Goal: Information Seeking & Learning: Understand process/instructions

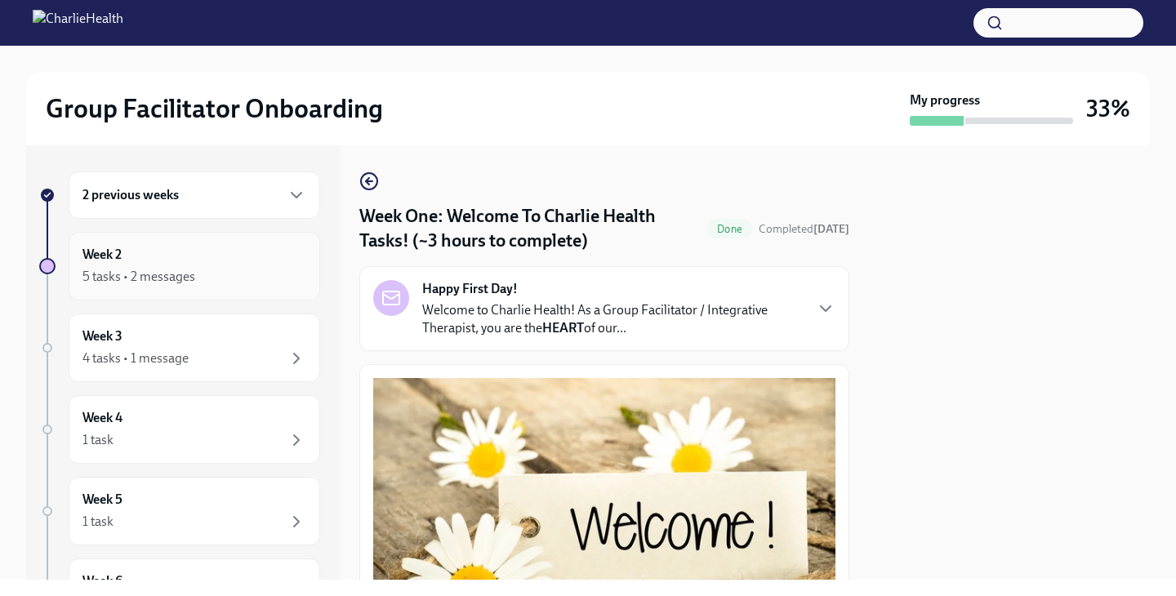
click at [231, 283] on div "5 tasks • 2 messages" at bounding box center [194, 277] width 224 height 20
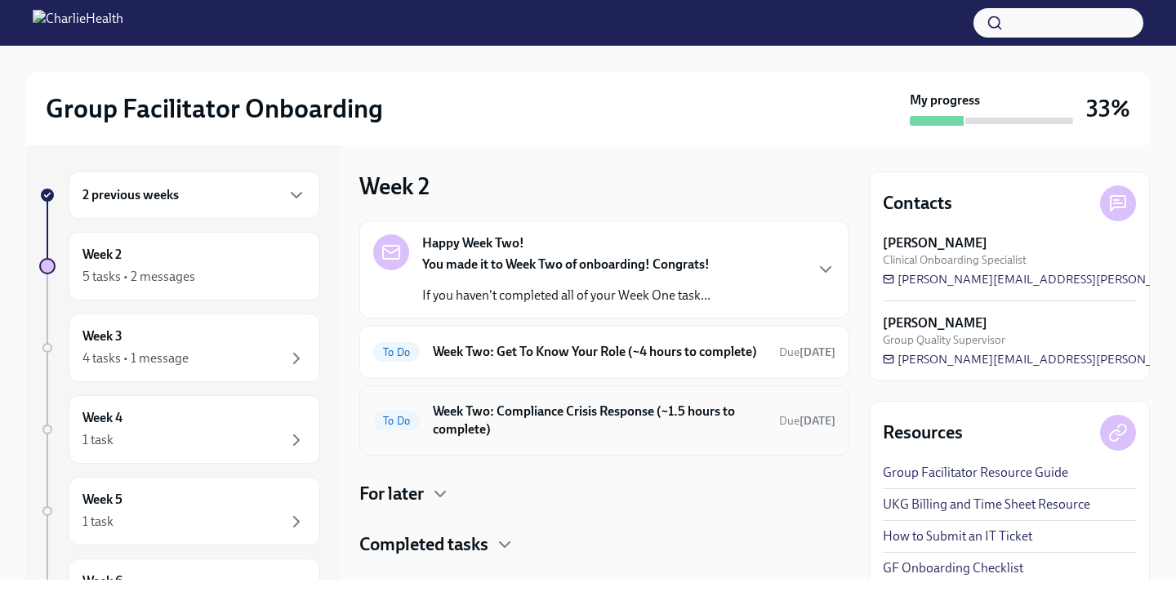
scroll to position [46, 0]
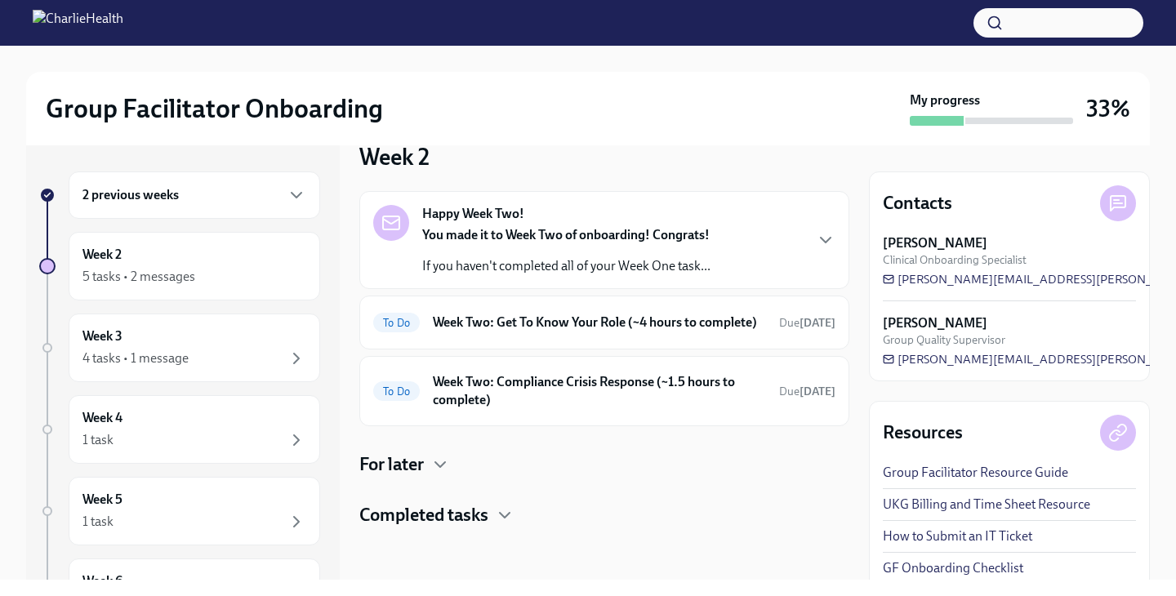
click at [140, 199] on h6 "2 previous weeks" at bounding box center [130, 195] width 96 height 18
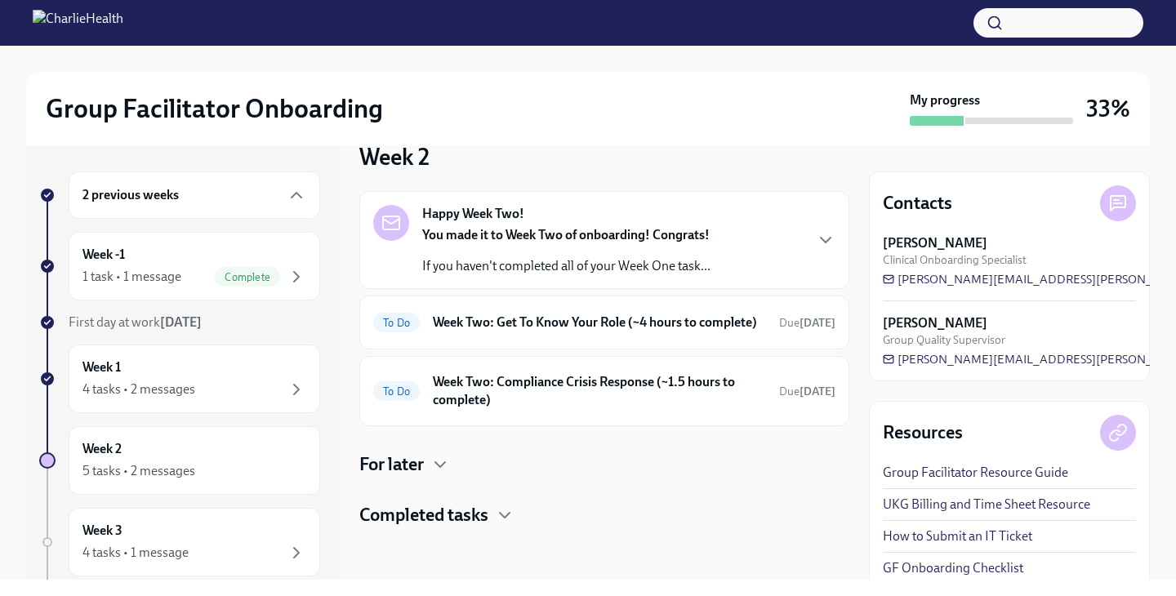
click at [483, 257] on p "If you haven't completed all of your Week One task..." at bounding box center [566, 266] width 288 height 18
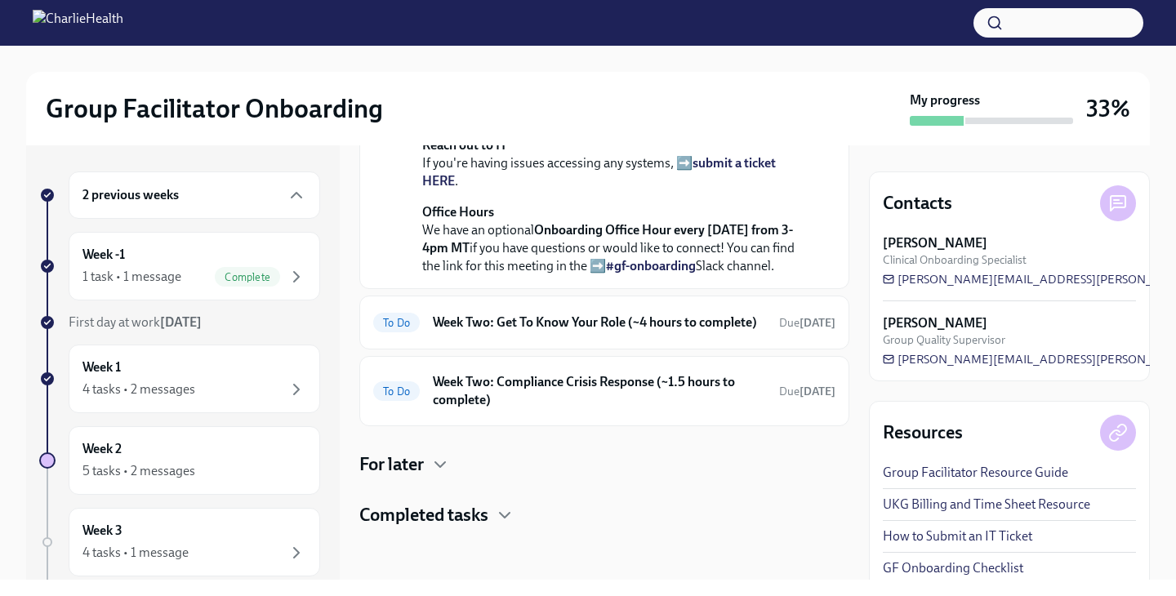
scroll to position [514, 0]
click at [498, 332] on h6 "Week Two: Get To Know Your Role (~4 hours to complete)" at bounding box center [599, 323] width 333 height 18
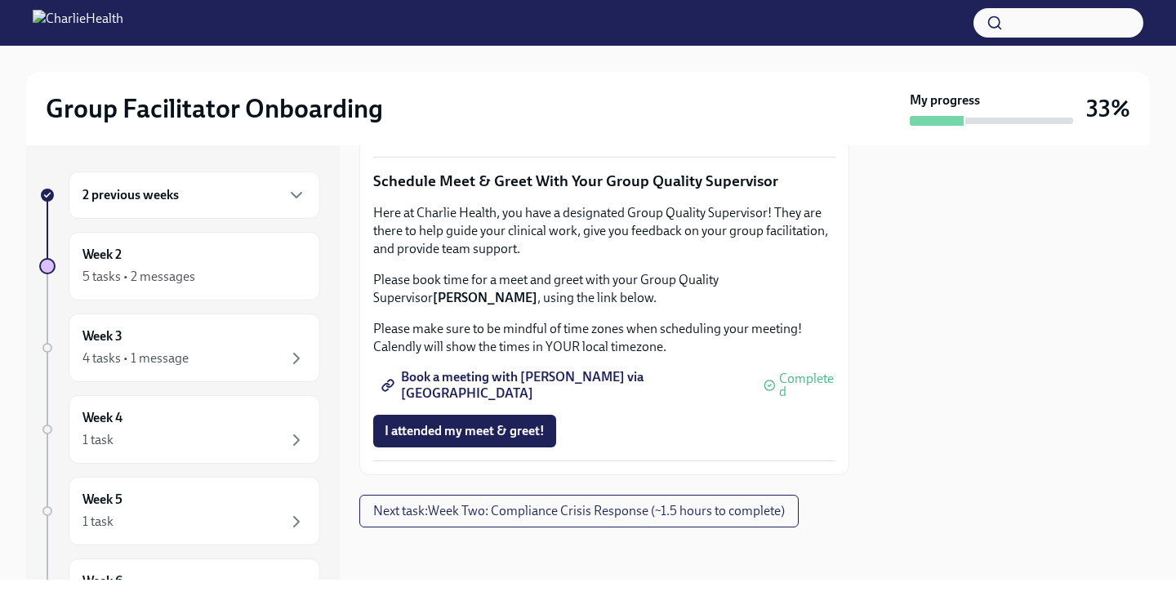
scroll to position [1471, 0]
click at [244, 193] on div "2 previous weeks" at bounding box center [194, 195] width 224 height 20
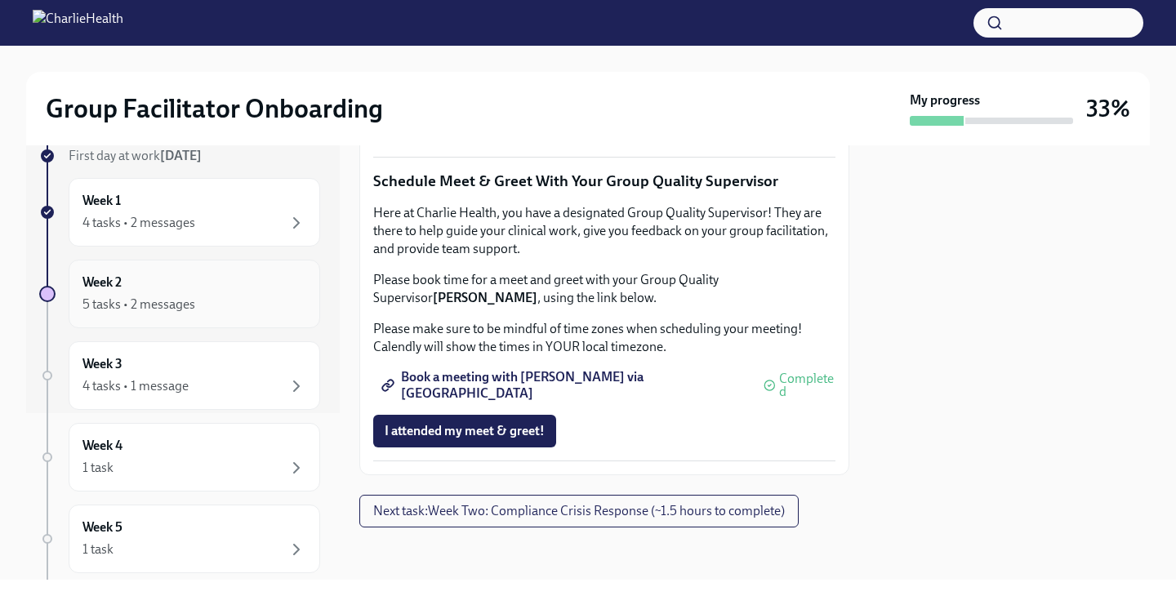
scroll to position [0, 0]
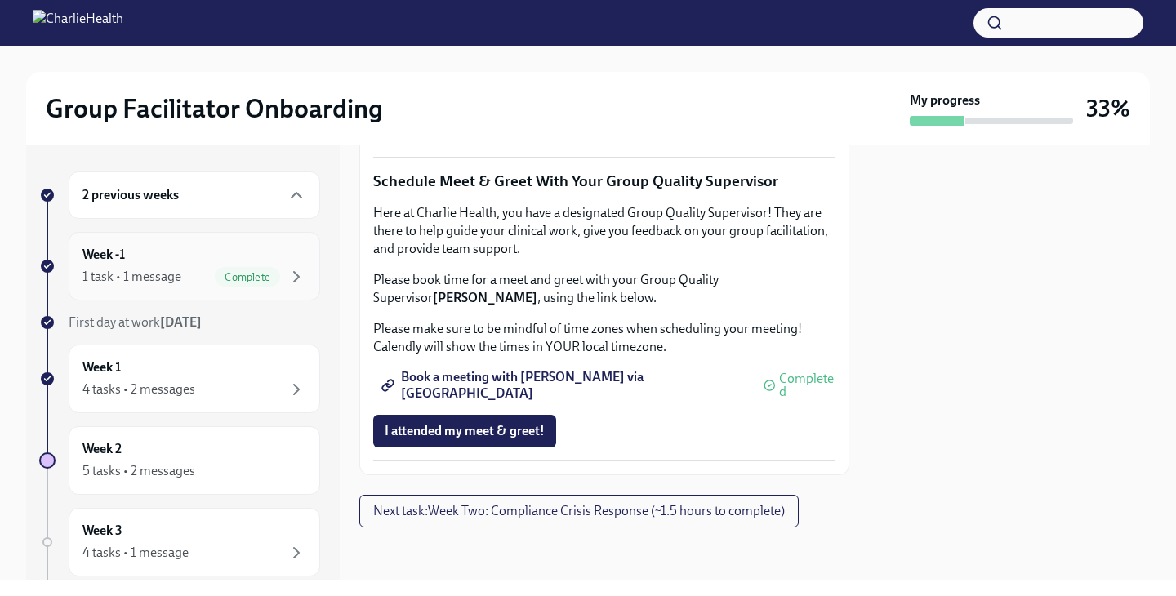
click at [171, 262] on div "Week -1 1 task • 1 message Complete" at bounding box center [194, 266] width 224 height 41
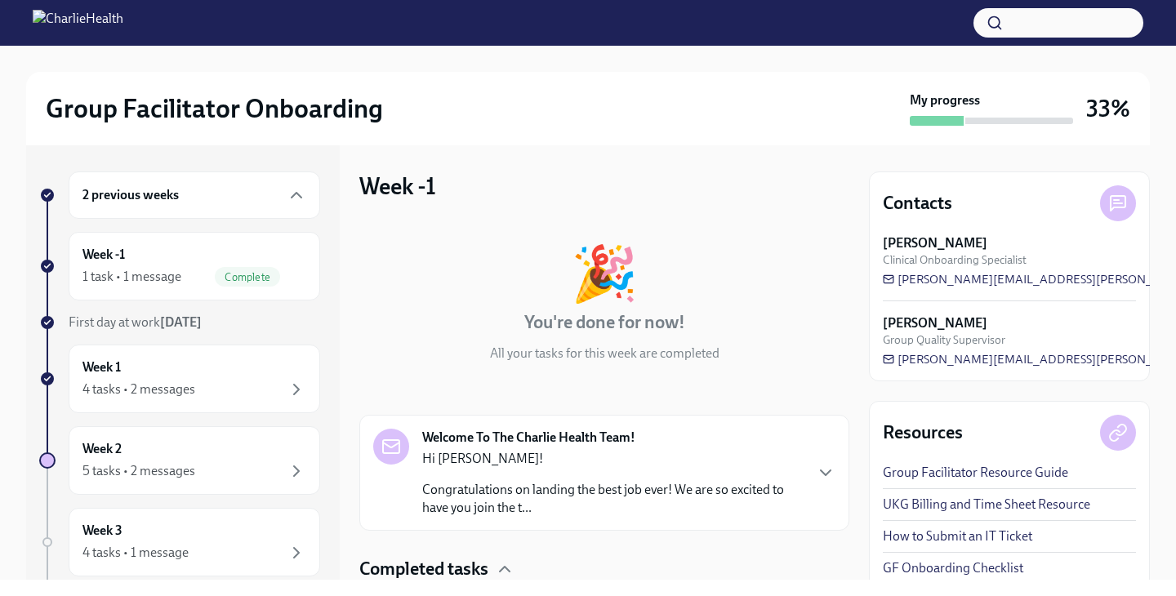
scroll to position [121, 0]
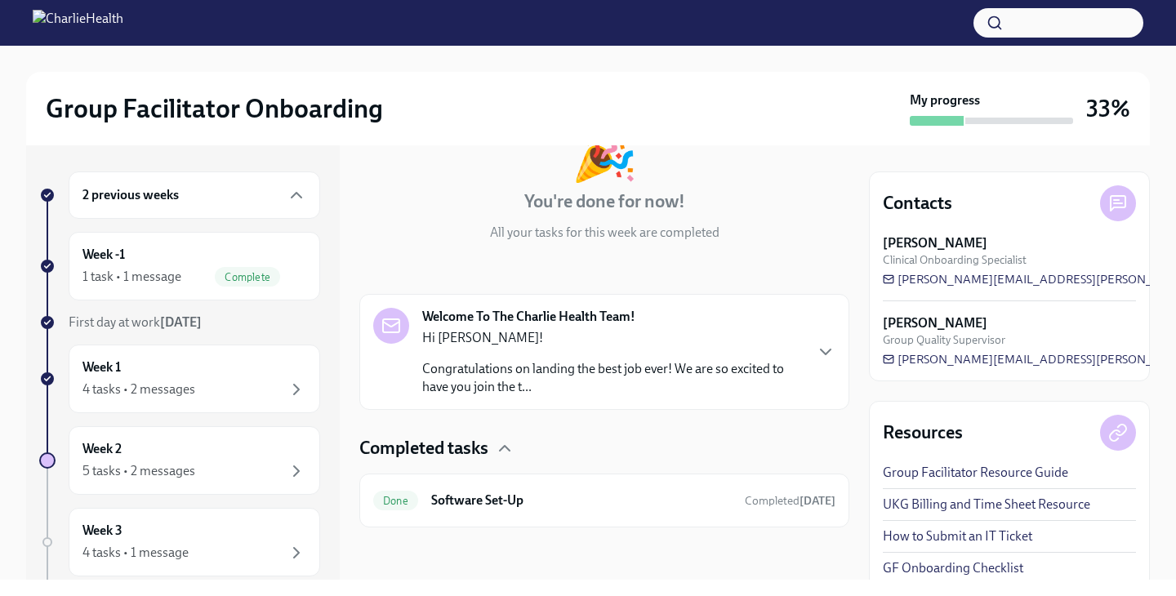
click at [483, 382] on p "Congratulations on landing the best job ever! We are so excited to have you joi…" at bounding box center [612, 378] width 381 height 36
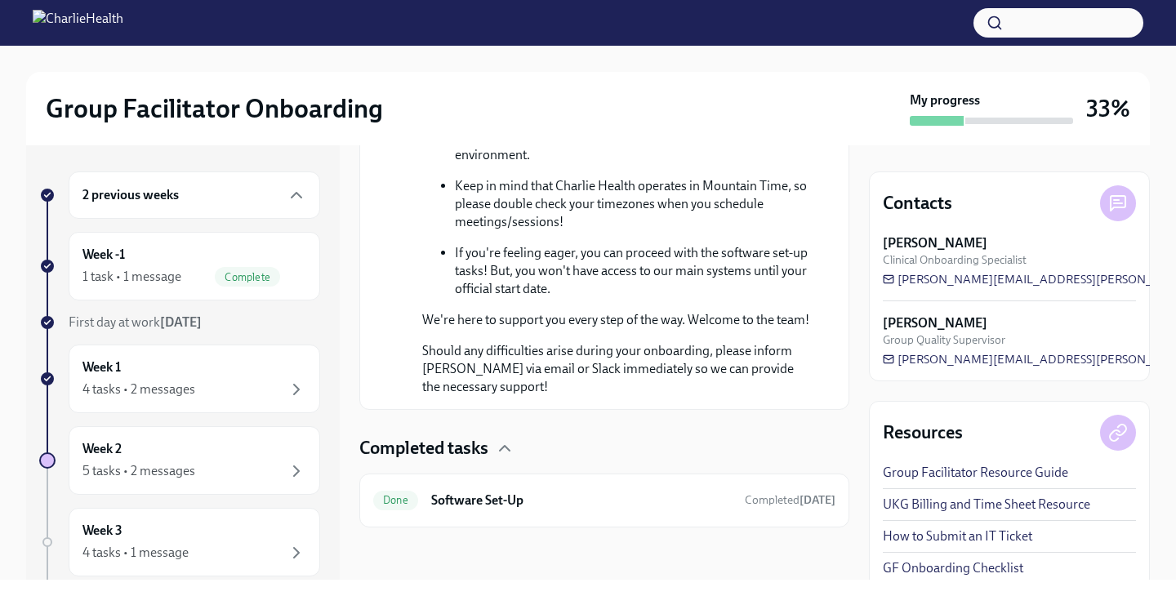
scroll to position [1070, 0]
click at [488, 504] on h6 "Software Set-Up" at bounding box center [581, 501] width 300 height 18
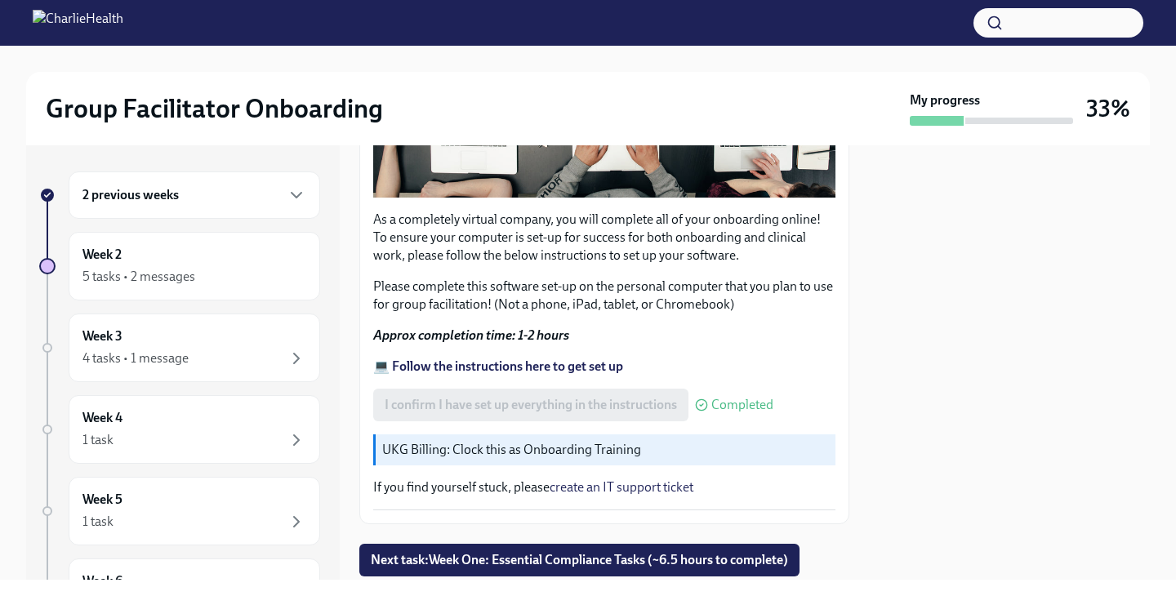
scroll to position [510, 0]
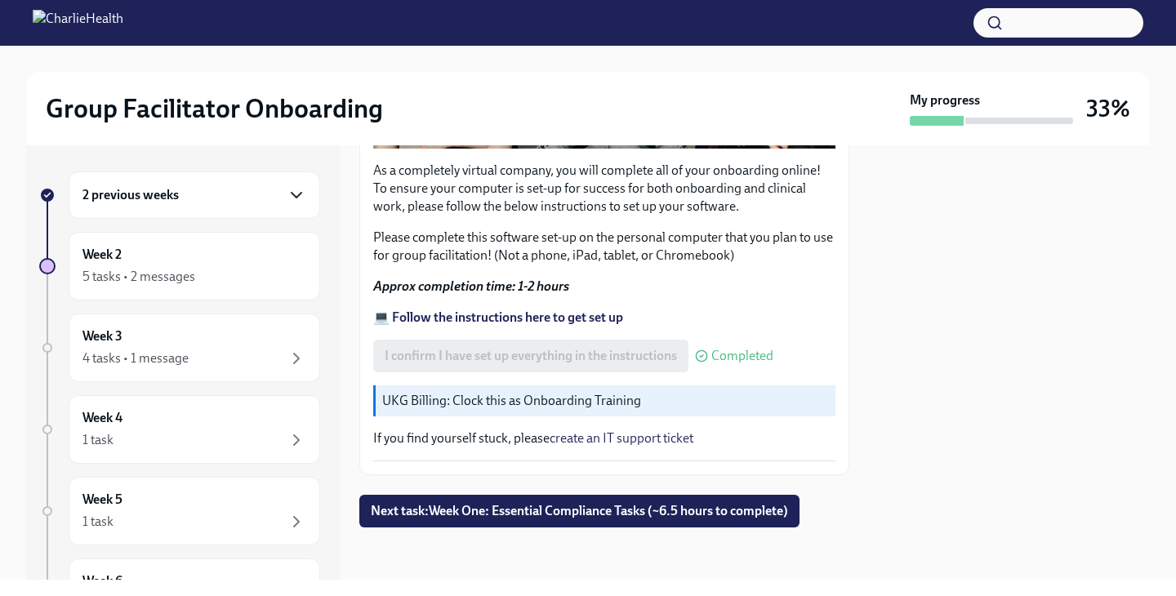
click at [292, 191] on icon "button" at bounding box center [297, 195] width 20 height 20
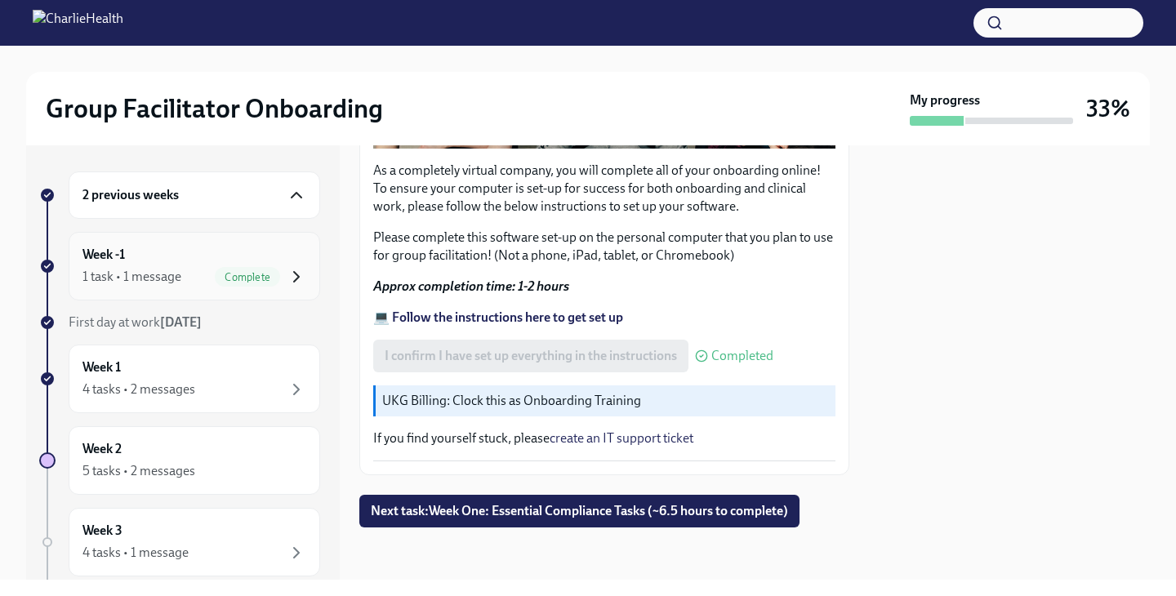
click at [297, 273] on icon "button" at bounding box center [297, 277] width 20 height 20
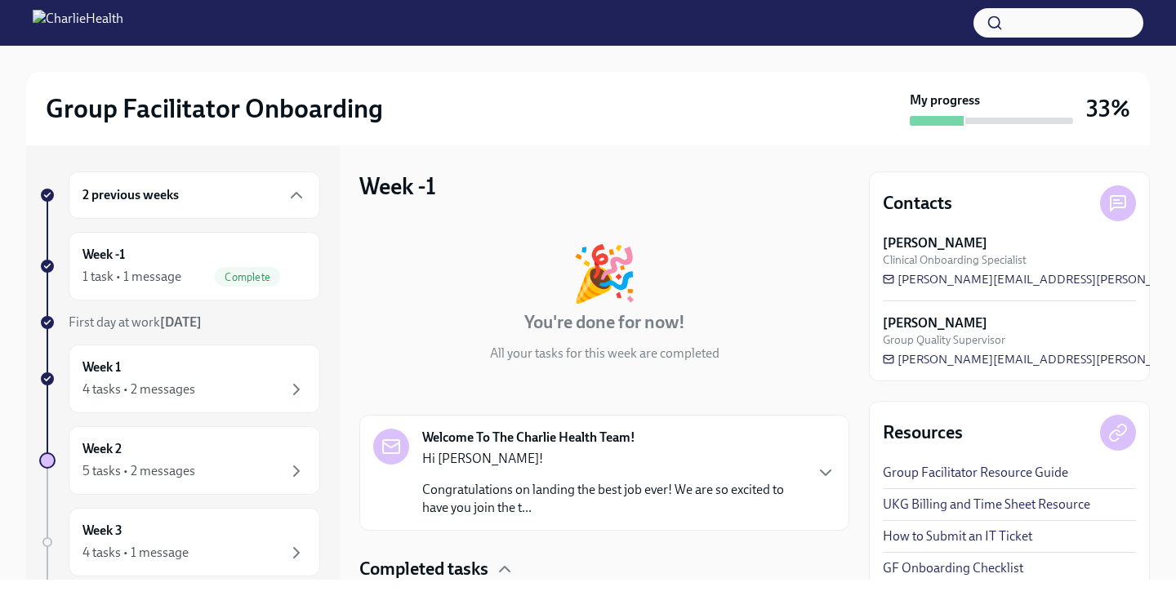
click at [297, 273] on icon "button" at bounding box center [297, 277] width 20 height 20
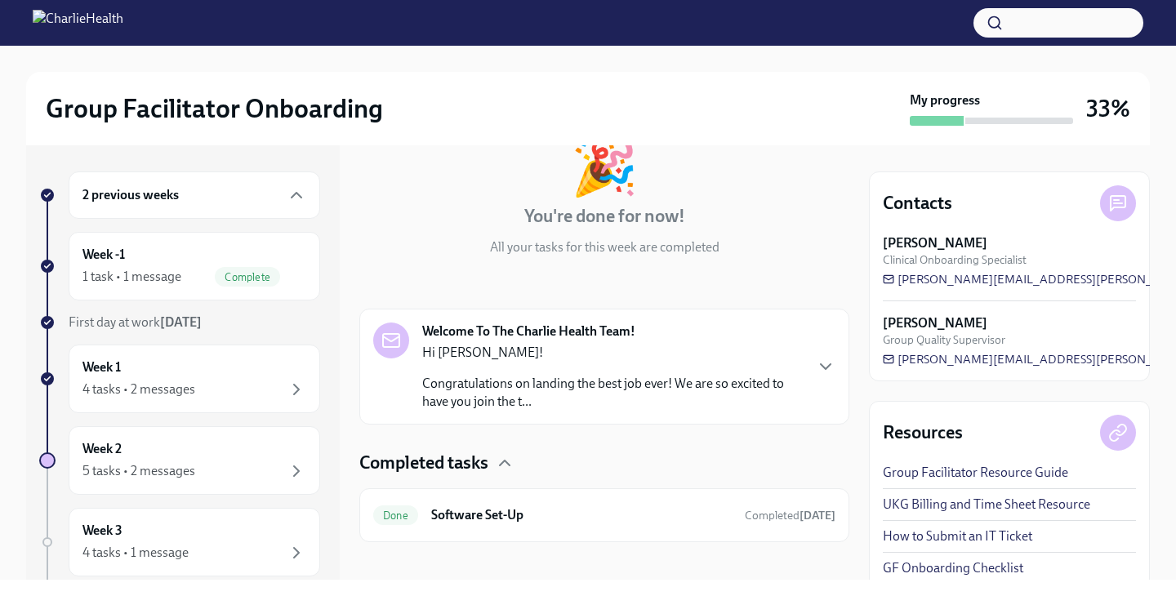
scroll to position [121, 0]
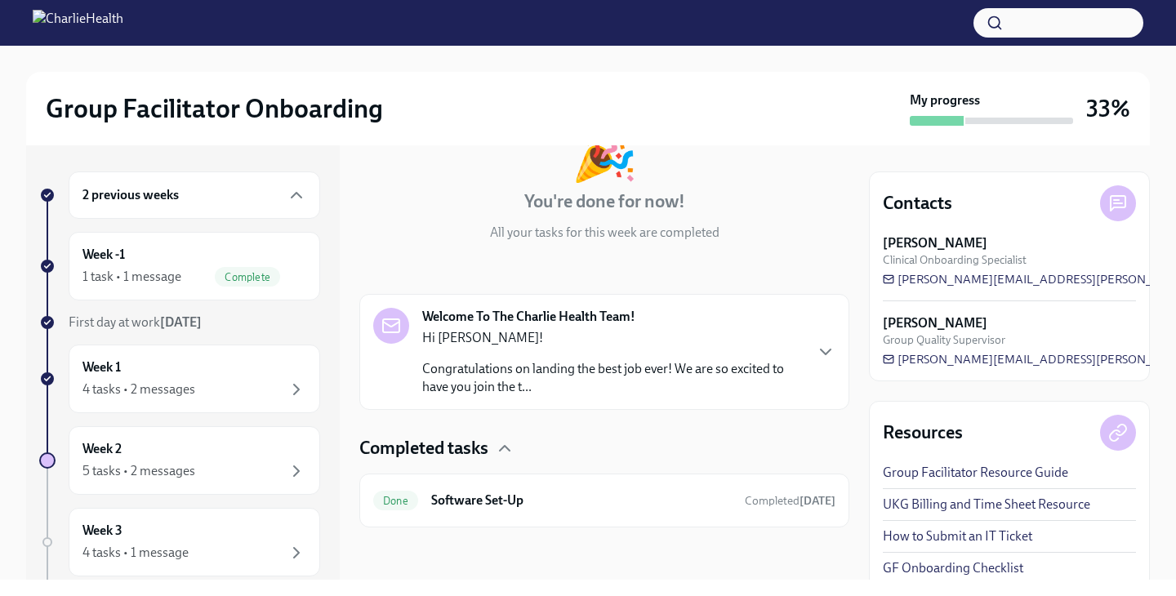
click at [672, 339] on p "Hi [PERSON_NAME]!" at bounding box center [612, 338] width 381 height 18
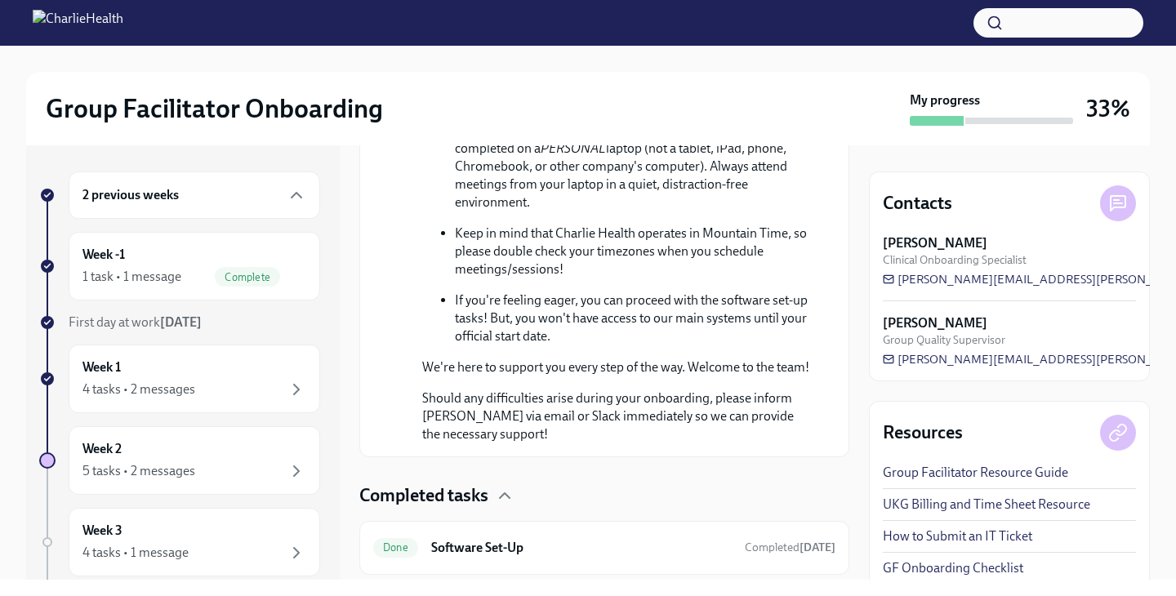
scroll to position [1070, 0]
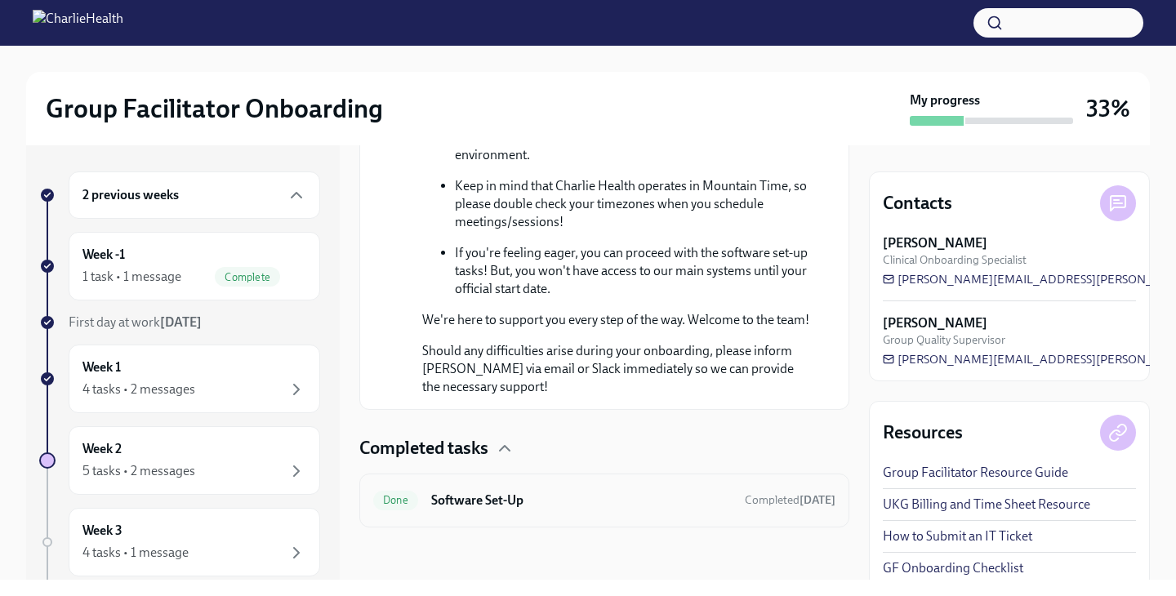
click at [545, 501] on h6 "Software Set-Up" at bounding box center [581, 501] width 300 height 18
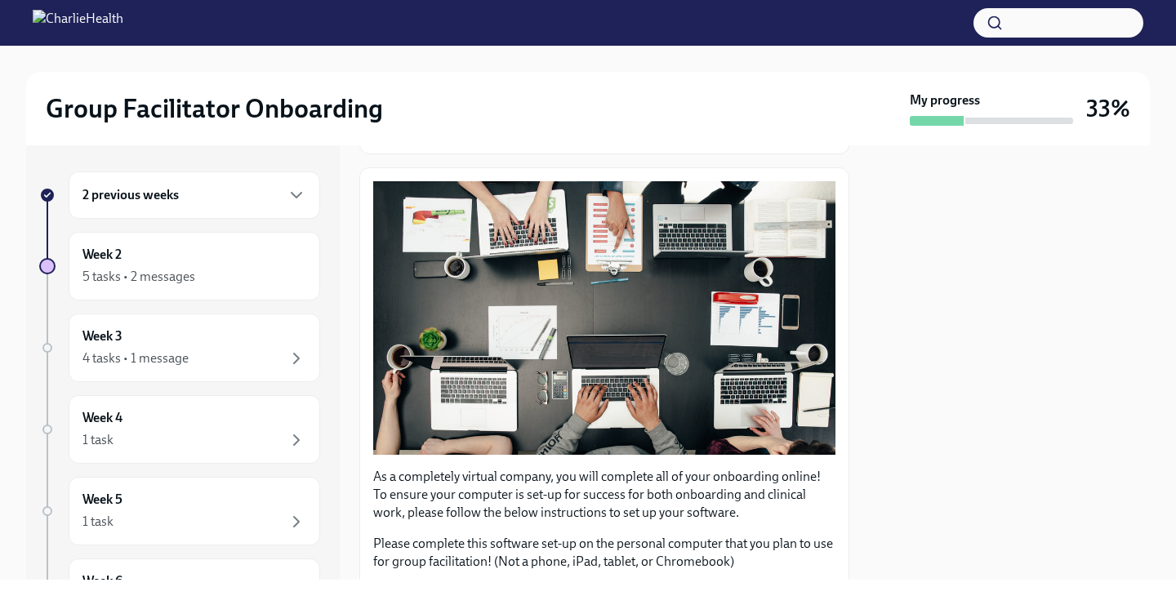
scroll to position [510, 0]
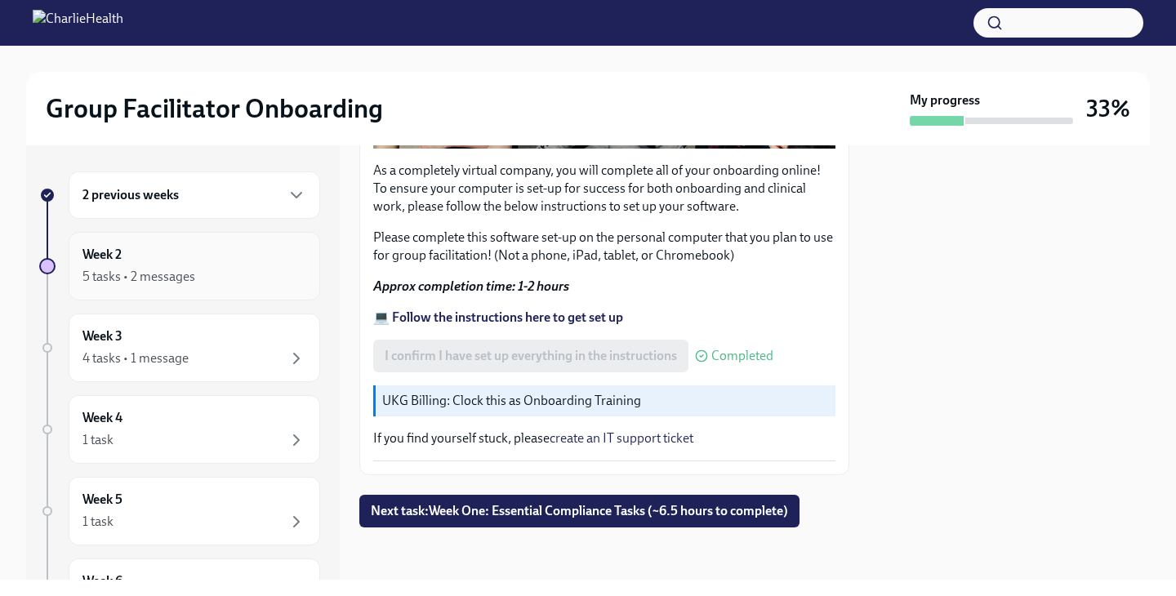
click at [250, 293] on div "Week 2 5 tasks • 2 messages" at bounding box center [194, 266] width 251 height 69
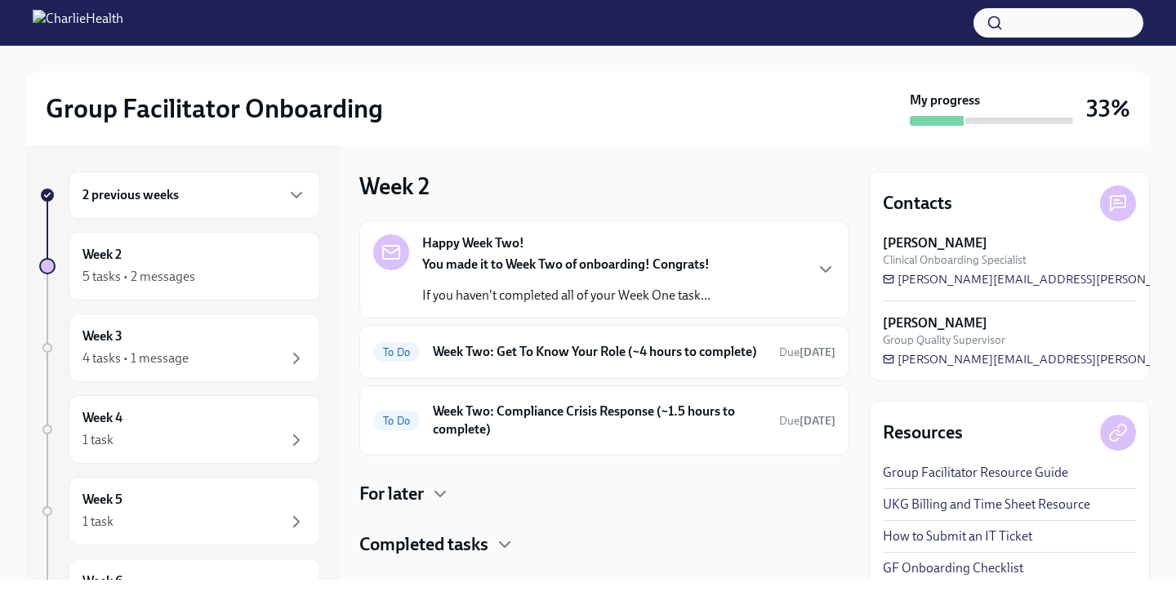
scroll to position [46, 0]
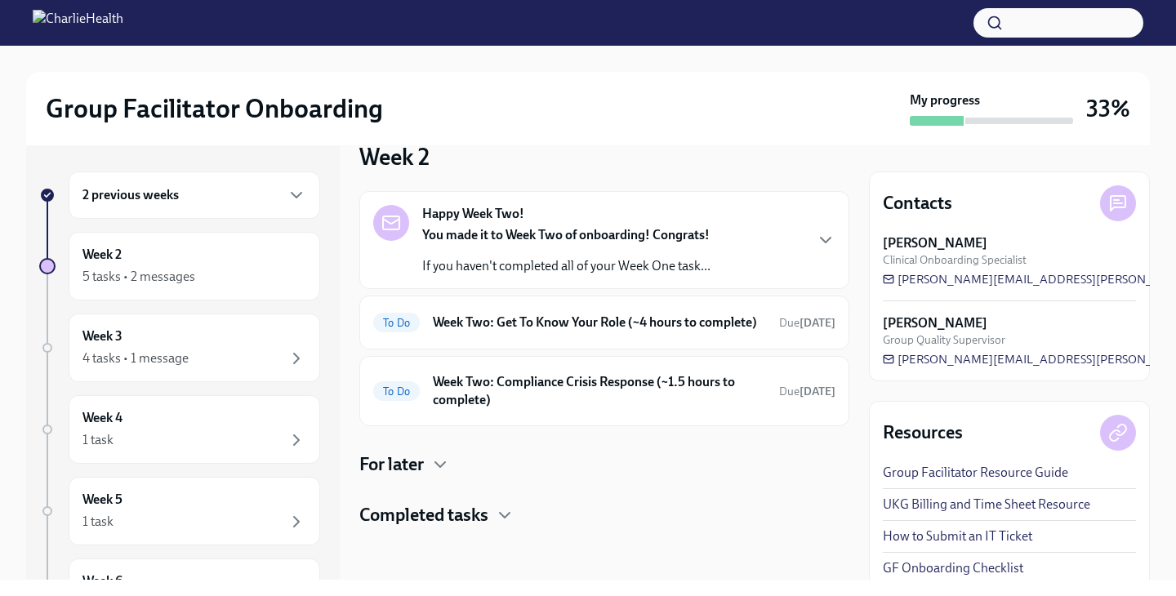
click at [626, 227] on p "You made it to Week Two of onboarding! Congrats!" at bounding box center [566, 235] width 288 height 18
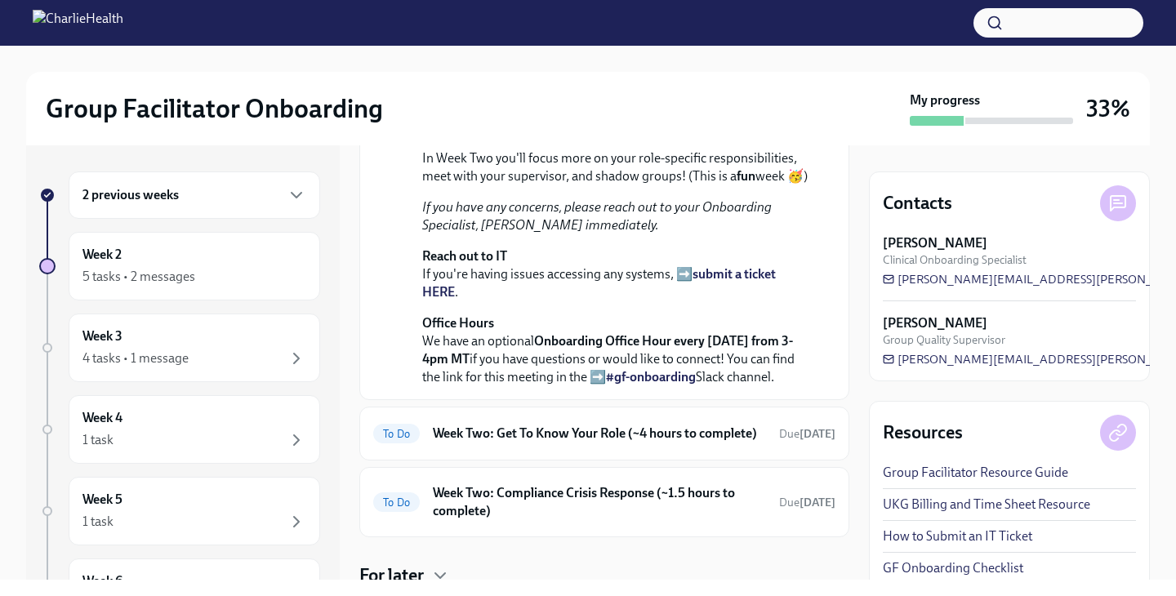
scroll to position [587, 0]
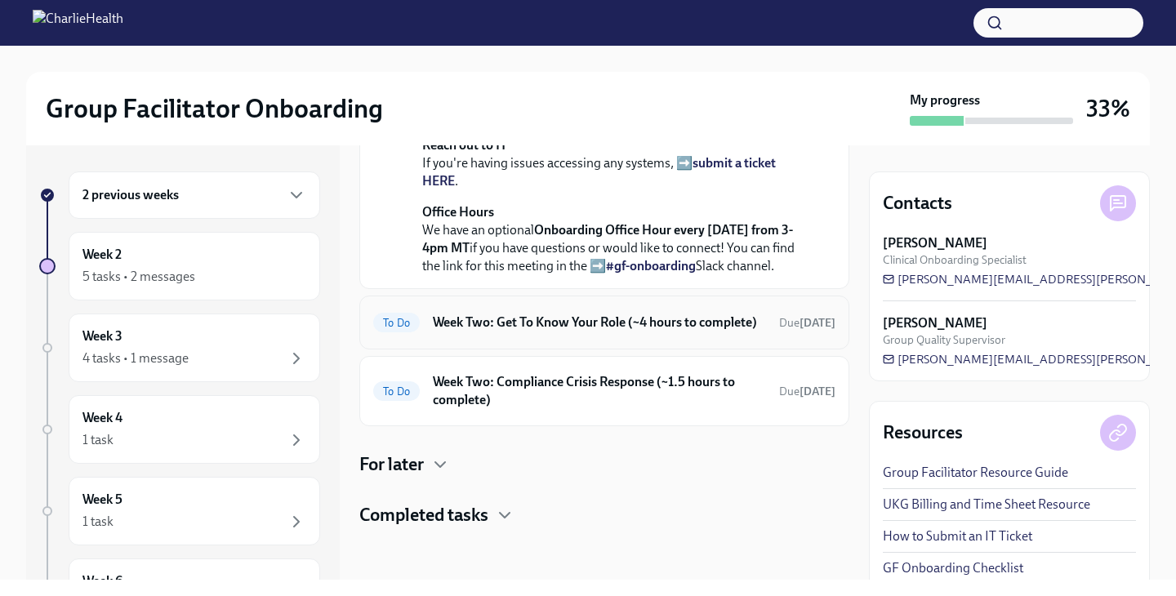
click at [594, 314] on h6 "Week Two: Get To Know Your Role (~4 hours to complete)" at bounding box center [599, 323] width 333 height 18
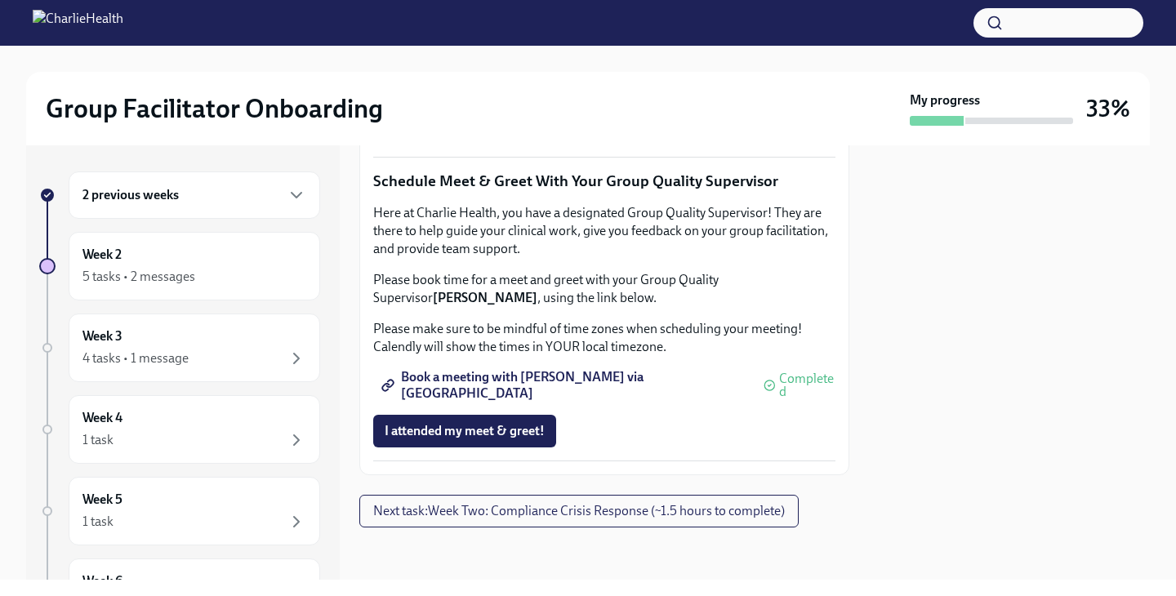
scroll to position [1659, 0]
click at [554, 507] on span "Next task : Week Two: Compliance Crisis Response (~1.5 hours to complete)" at bounding box center [579, 511] width 412 height 16
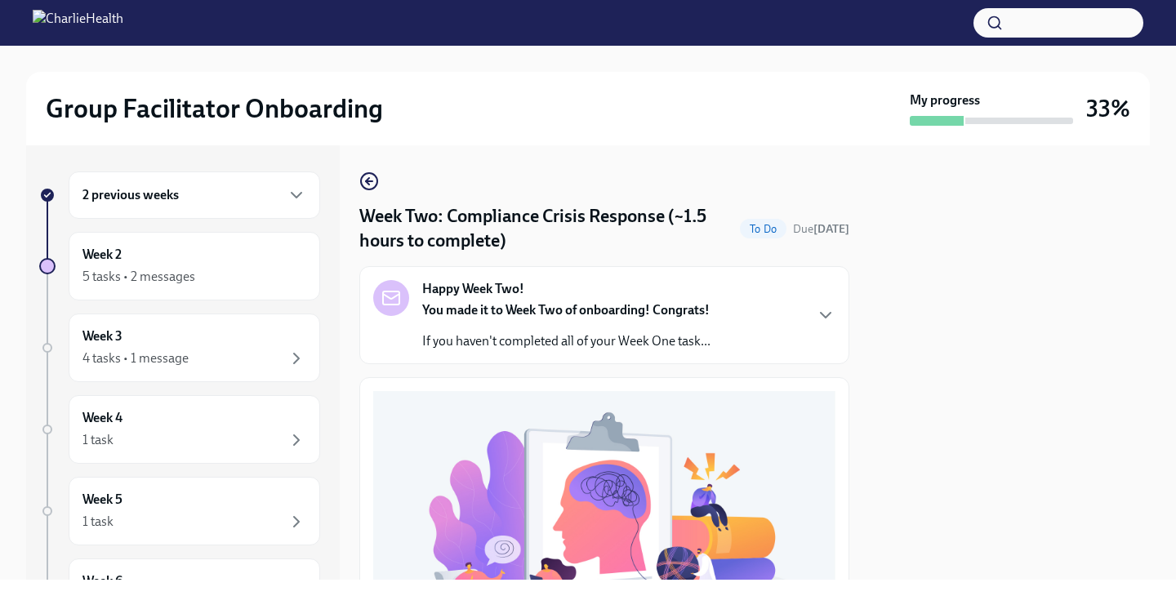
scroll to position [521, 0]
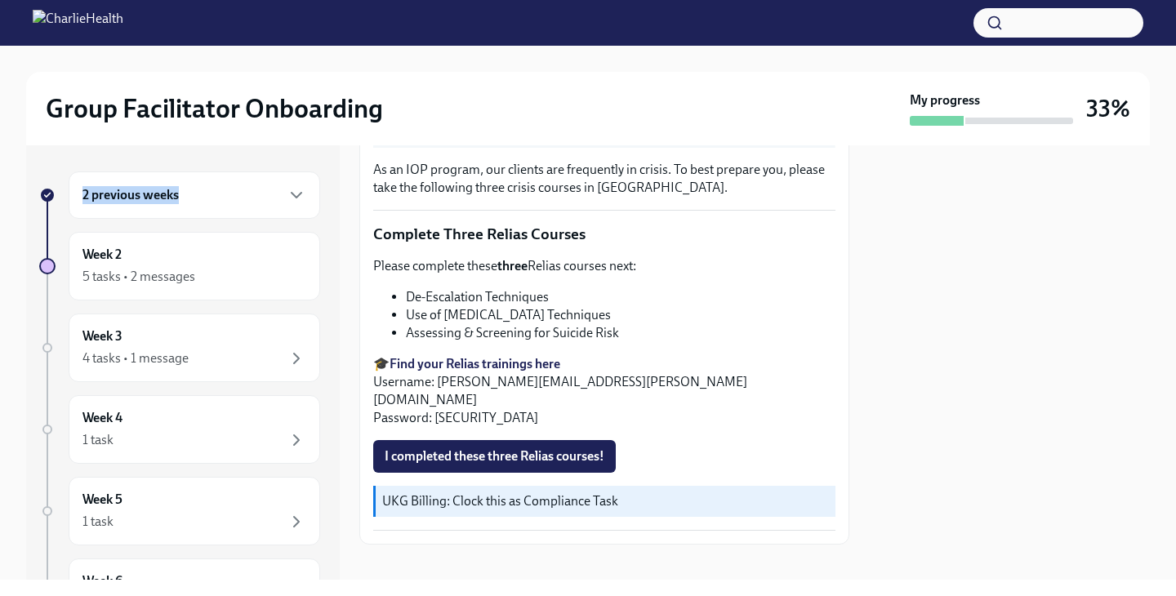
click at [198, 186] on div "2 previous weeks" at bounding box center [194, 195] width 224 height 20
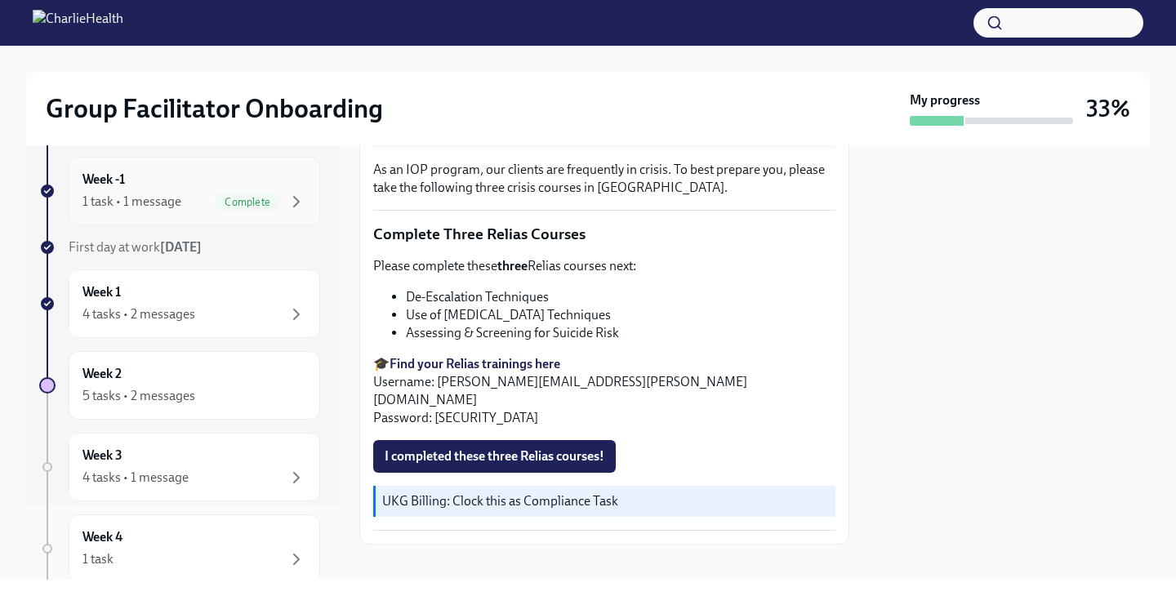
scroll to position [103, 0]
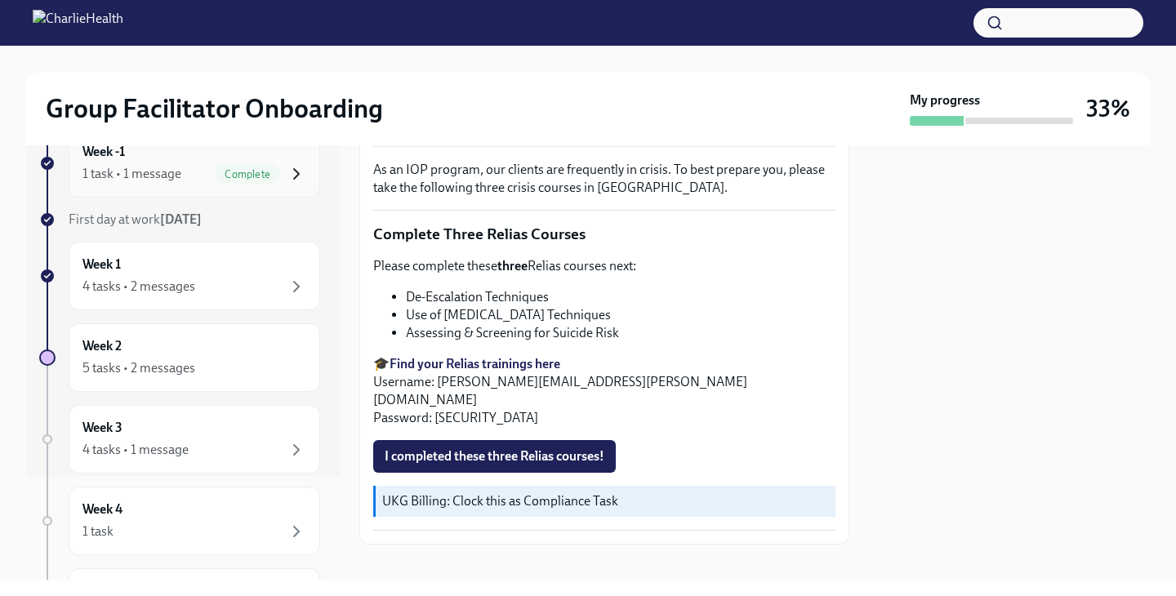
click at [292, 177] on icon "button" at bounding box center [297, 174] width 20 height 20
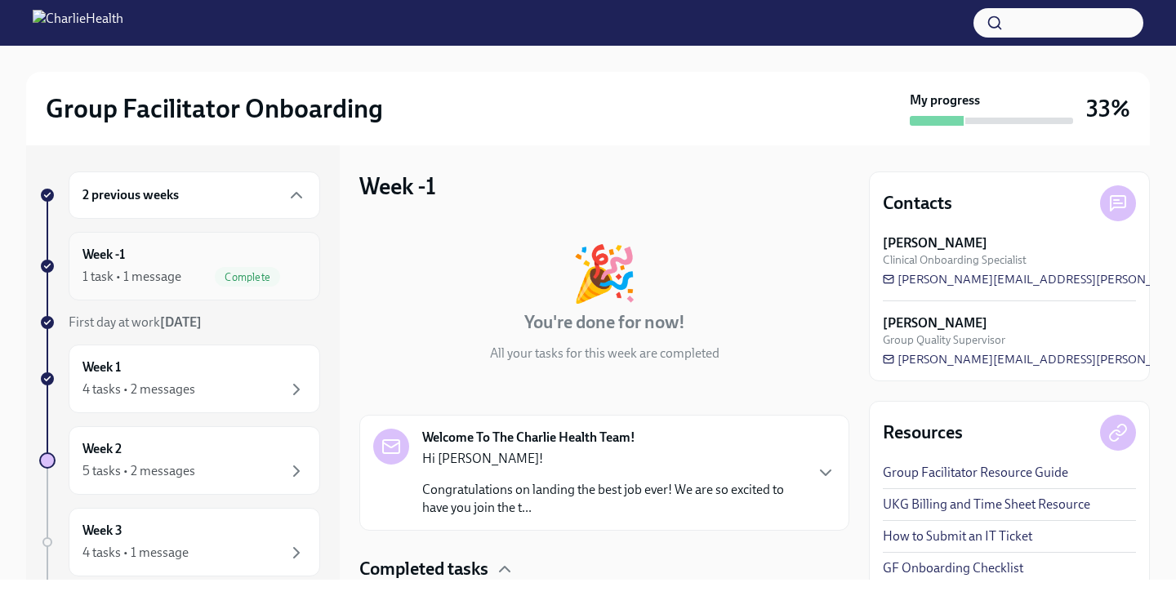
click at [138, 274] on div "1 task • 1 message" at bounding box center [131, 277] width 99 height 18
click at [164, 369] on div "Week 1 4 tasks • 2 messages" at bounding box center [194, 378] width 224 height 41
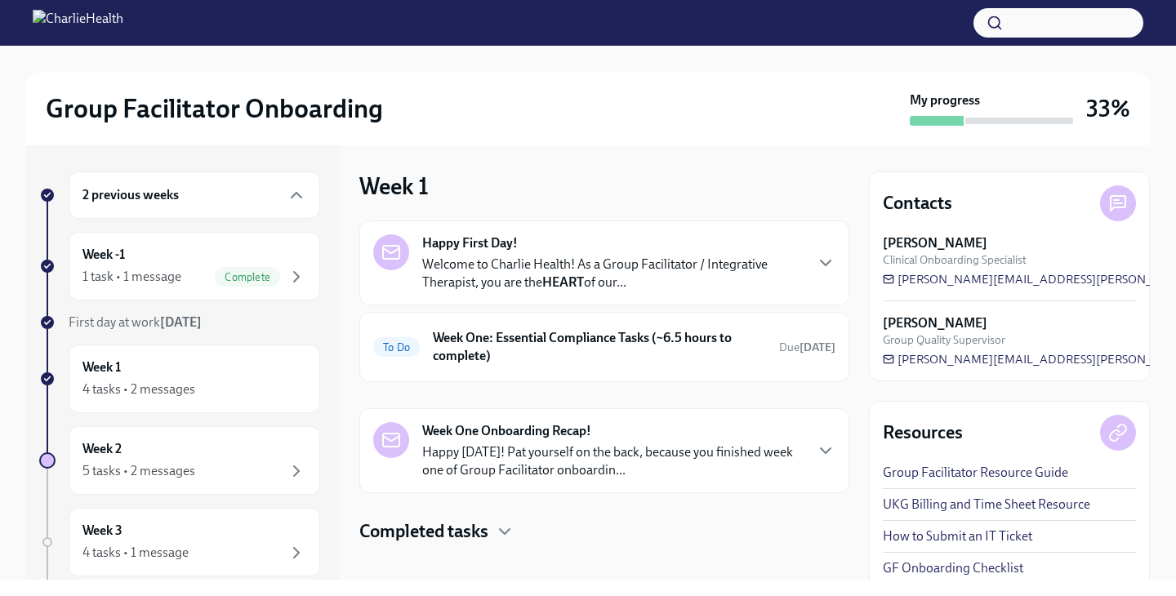
click at [512, 257] on p "Welcome to Charlie Health! As a Group Facilitator / Integrative Therapist, you …" at bounding box center [612, 274] width 381 height 36
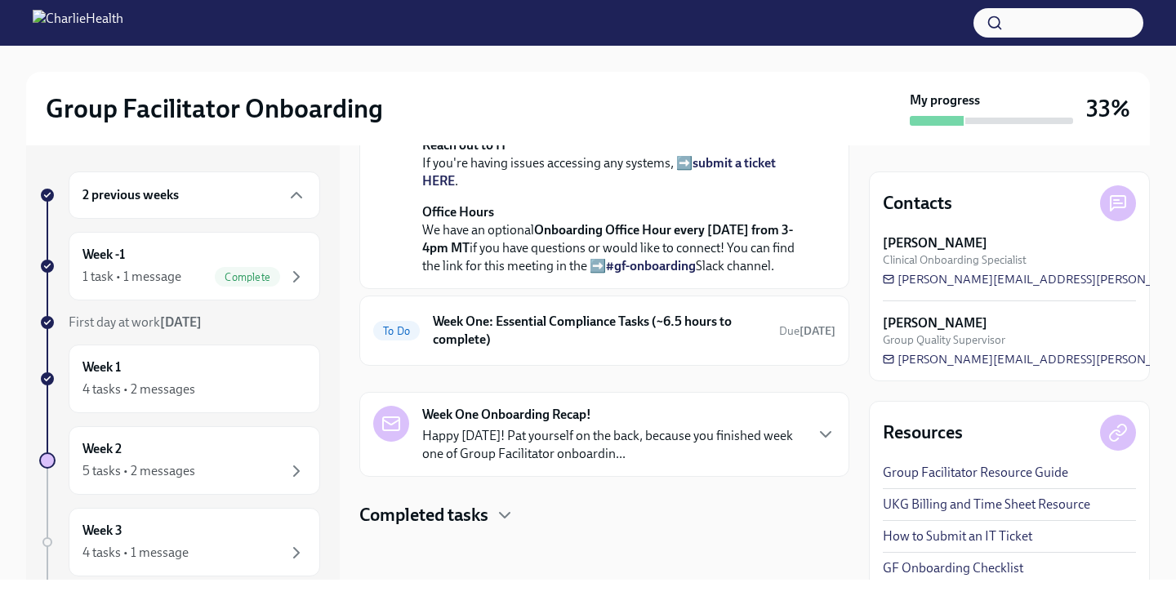
scroll to position [11, 0]
